Goal: Transaction & Acquisition: Book appointment/travel/reservation

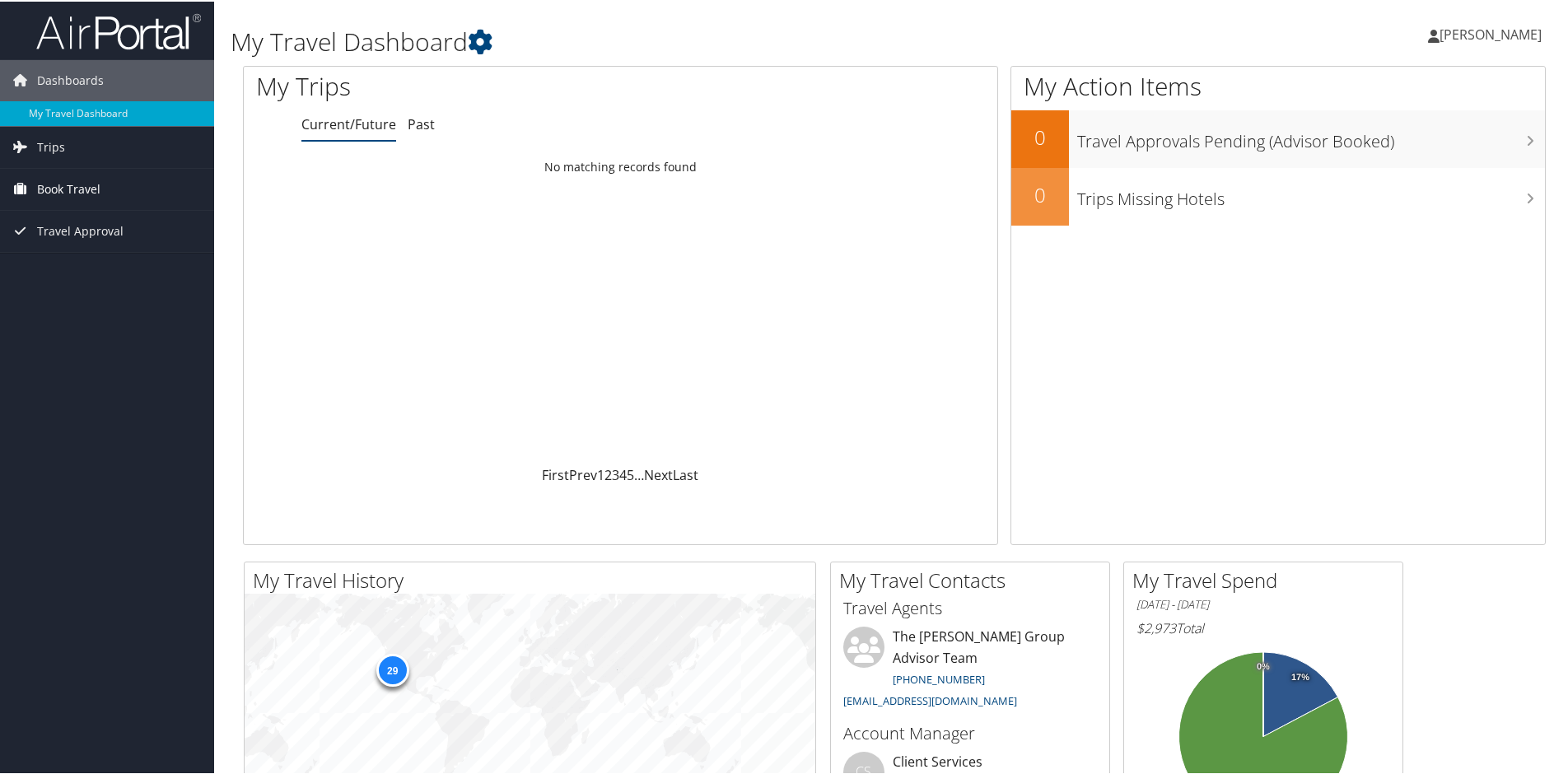
click at [79, 180] on span "Book Travel" at bounding box center [69, 188] width 63 height 41
click at [147, 272] on link "Book/Manage Online Trips" at bounding box center [107, 270] width 214 height 25
